Goal: Task Accomplishment & Management: Use online tool/utility

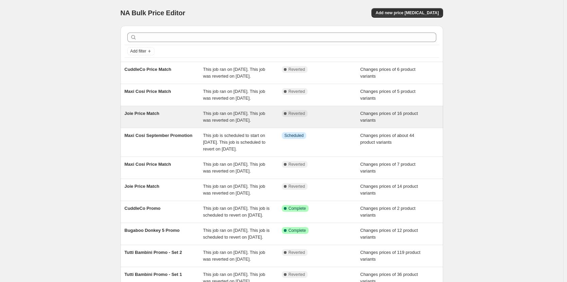
click at [245, 123] on div "Joie Price Match This job ran on [DATE]. This job was reverted on [DATE]. Compl…" at bounding box center [281, 117] width 322 height 22
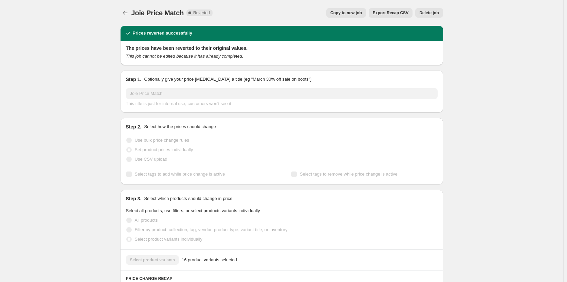
click at [350, 7] on div "Joie Price Match. This page is ready Joie Price Match Complete Reverted Copy to…" at bounding box center [281, 13] width 322 height 26
click at [349, 9] on button "Copy to new job" at bounding box center [346, 12] width 40 height 9
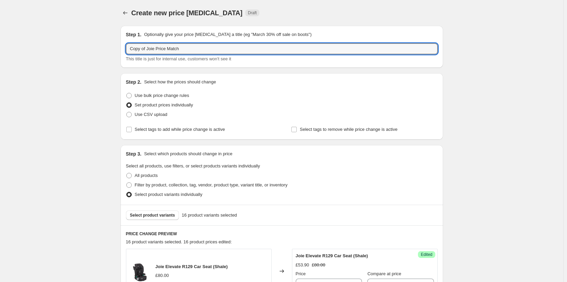
drag, startPoint x: 150, startPoint y: 48, endPoint x: 102, endPoint y: 51, distance: 47.6
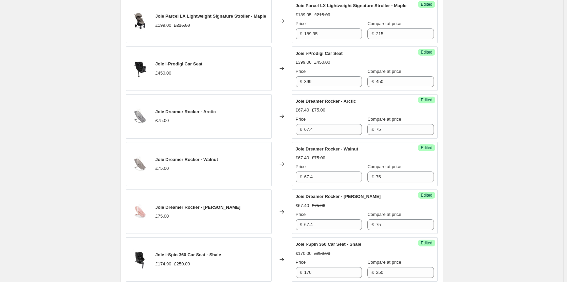
scroll to position [880, 0]
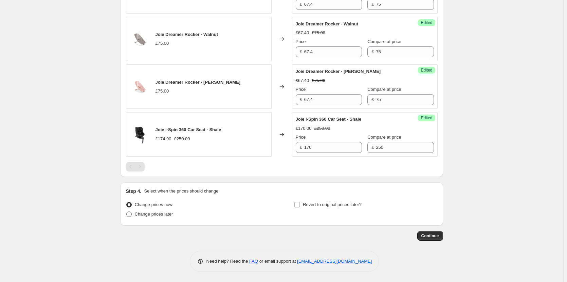
type input "Joie Price Match"
click at [154, 214] on span "Change prices later" at bounding box center [154, 214] width 38 height 5
click at [127, 212] on input "Change prices later" at bounding box center [126, 212] width 0 height 0
radio input "true"
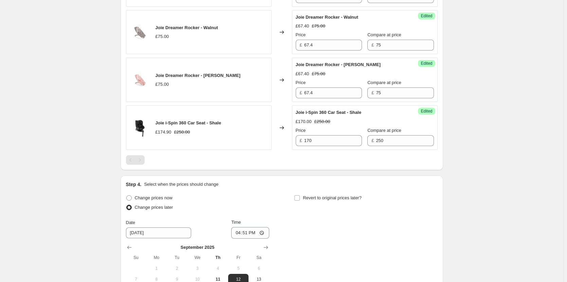
drag, startPoint x: 319, startPoint y: 202, endPoint x: 301, endPoint y: 199, distance: 17.6
click at [318, 200] on span "Revert to original prices later?" at bounding box center [332, 197] width 59 height 5
click at [300, 201] on input "Revert to original prices later?" at bounding box center [296, 197] width 5 height 5
checkbox input "true"
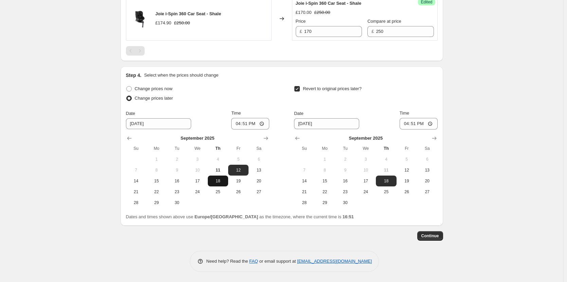
scroll to position [996, 0]
click at [224, 169] on span "11" at bounding box center [217, 170] width 15 height 5
type input "[DATE]"
click at [403, 167] on button "12" at bounding box center [406, 170] width 20 height 11
type input "[DATE]"
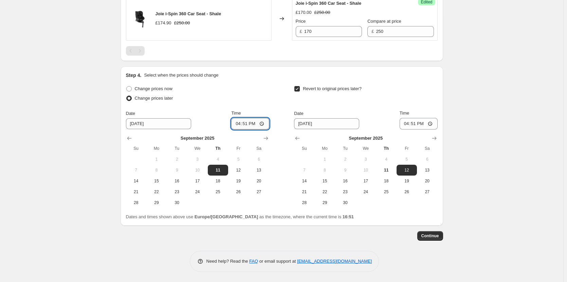
click at [248, 122] on input "16:51" at bounding box center [250, 124] width 38 height 12
type input "18:00"
click at [418, 121] on input "16:51" at bounding box center [418, 124] width 38 height 12
type input "06:00"
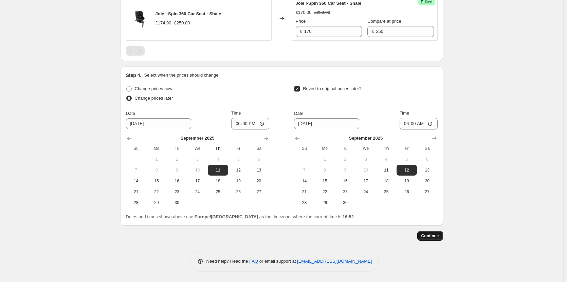
click at [435, 237] on span "Continue" at bounding box center [430, 235] width 18 height 5
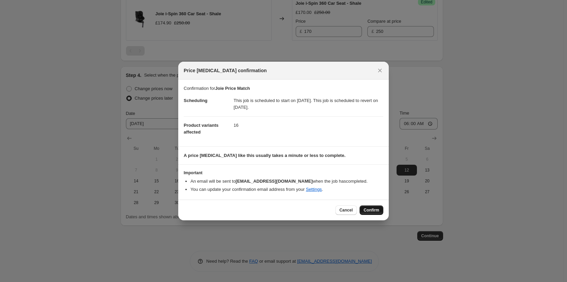
click at [365, 208] on span "Confirm" at bounding box center [371, 210] width 16 height 5
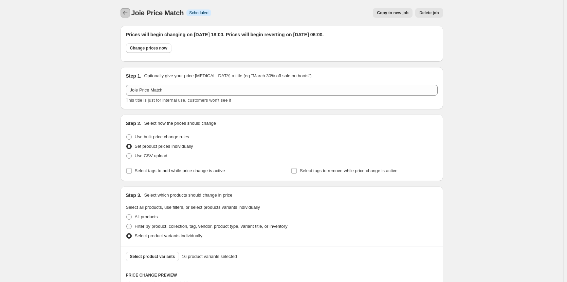
click at [124, 12] on icon "Price change jobs" at bounding box center [125, 12] width 7 height 7
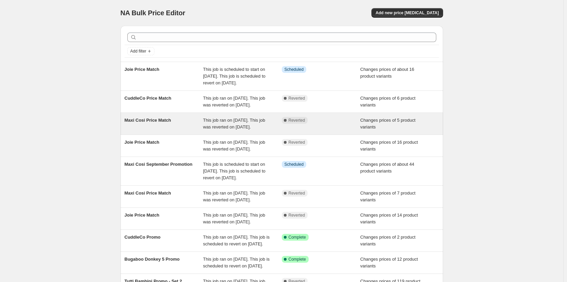
click at [240, 130] on span "This job ran on [DATE]. This job was reverted on [DATE]." at bounding box center [234, 124] width 62 height 12
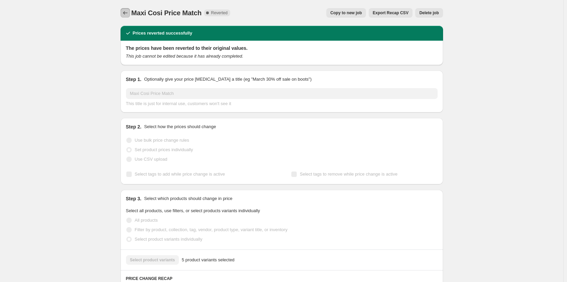
click at [129, 14] on icon "Price change jobs" at bounding box center [125, 12] width 7 height 7
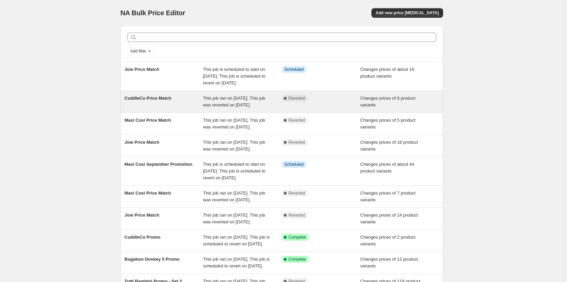
click at [206, 105] on span "This job ran on [DATE]. This job was reverted on [DATE]." at bounding box center [234, 102] width 62 height 12
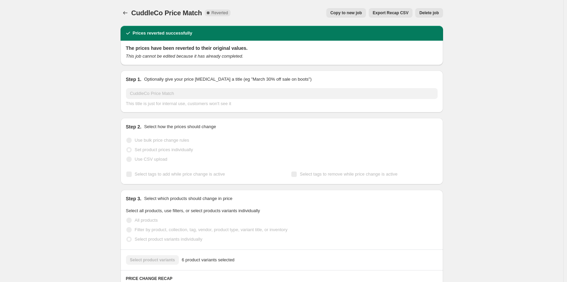
click at [330, 17] on div "Copy to new job Export Recap CSV Delete job" at bounding box center [339, 12] width 207 height 9
click at [346, 12] on span "Copy to new job" at bounding box center [346, 12] width 32 height 5
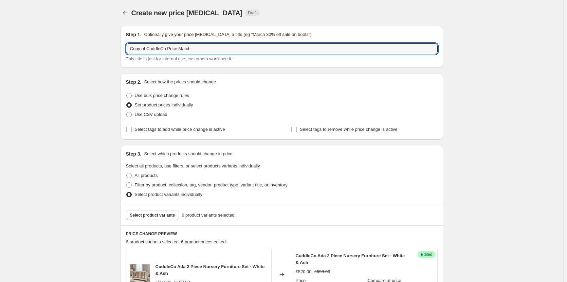
drag, startPoint x: 148, startPoint y: 46, endPoint x: 88, endPoint y: 52, distance: 60.0
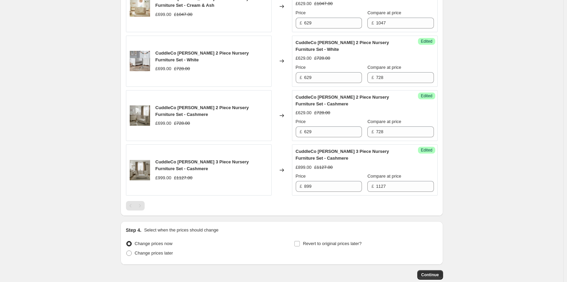
scroll to position [416, 0]
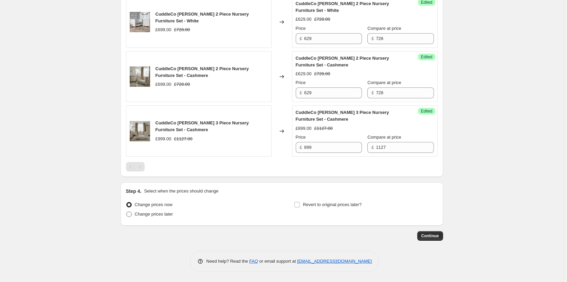
type input "CuddleCo Price Match"
click at [155, 213] on span "Change prices later" at bounding box center [154, 214] width 38 height 5
click at [127, 212] on input "Change prices later" at bounding box center [126, 212] width 0 height 0
radio input "true"
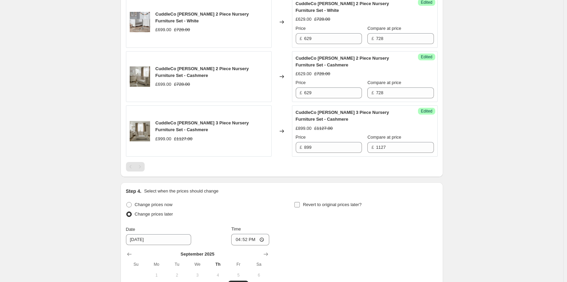
click at [347, 203] on span "Revert to original prices later?" at bounding box center [332, 204] width 59 height 5
click at [300, 203] on input "Revert to original prices later?" at bounding box center [296, 204] width 5 height 5
checkbox input "true"
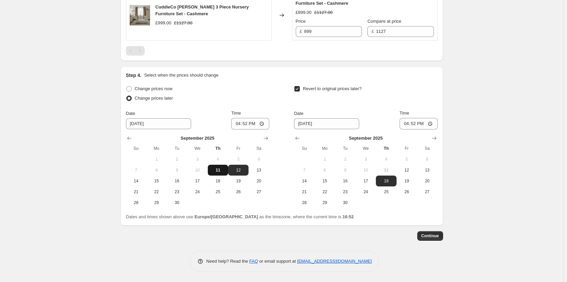
click at [222, 170] on span "11" at bounding box center [217, 170] width 15 height 5
type input "[DATE]"
click at [406, 170] on span "12" at bounding box center [406, 170] width 15 height 5
type input "[DATE]"
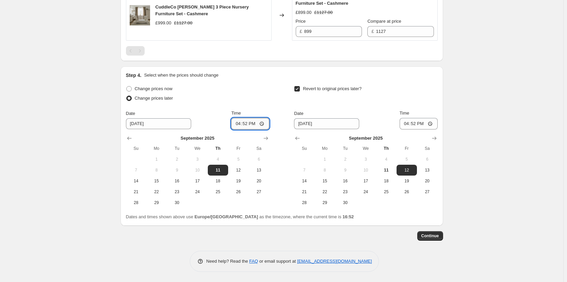
click at [249, 125] on input "16:52" at bounding box center [250, 124] width 38 height 12
type input "18:00"
click at [416, 123] on input "16:52" at bounding box center [418, 124] width 38 height 12
type input "06:00"
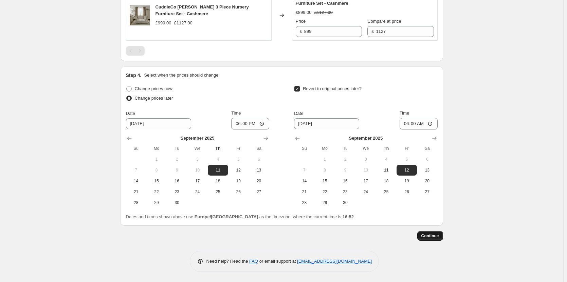
click at [439, 237] on span "Continue" at bounding box center [430, 235] width 18 height 5
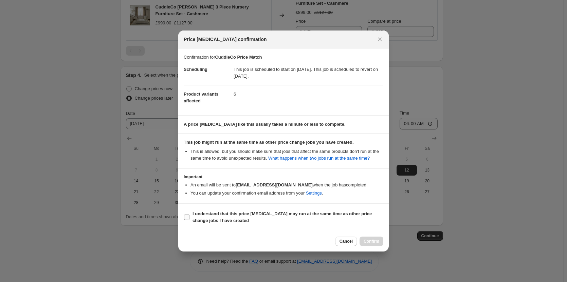
drag, startPoint x: 221, startPoint y: 215, endPoint x: 322, endPoint y: 224, distance: 101.4
click at [221, 215] on b "I understand that this price [MEDICAL_DATA] may run at the same time as other p…" at bounding box center [281, 217] width 179 height 12
click at [189, 215] on input "I understand that this price [MEDICAL_DATA] may run at the same time as other p…" at bounding box center [186, 217] width 5 height 5
checkbox input "true"
click at [369, 242] on span "Confirm" at bounding box center [371, 241] width 16 height 5
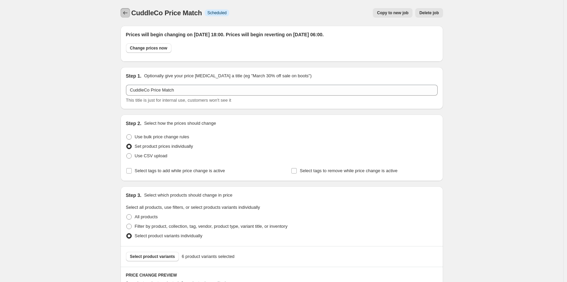
click at [124, 12] on icon "Price change jobs" at bounding box center [125, 12] width 7 height 7
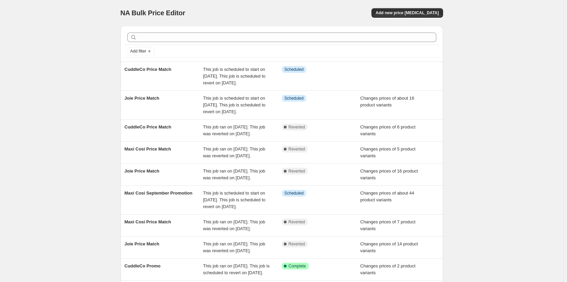
click at [73, 34] on div "NA Bulk Price Editor. This page is ready NA Bulk Price Editor Add new price [ME…" at bounding box center [281, 185] width 563 height 370
